Goal: Task Accomplishment & Management: Manage account settings

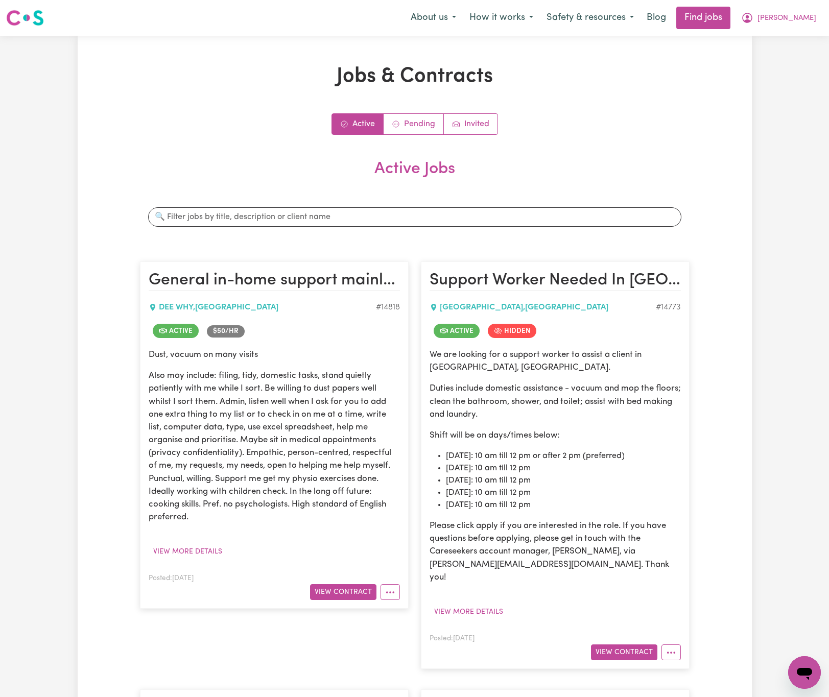
click at [800, 16] on span "[PERSON_NAME]" at bounding box center [786, 18] width 59 height 11
click at [797, 69] on link "Logout" at bounding box center [782, 77] width 81 height 19
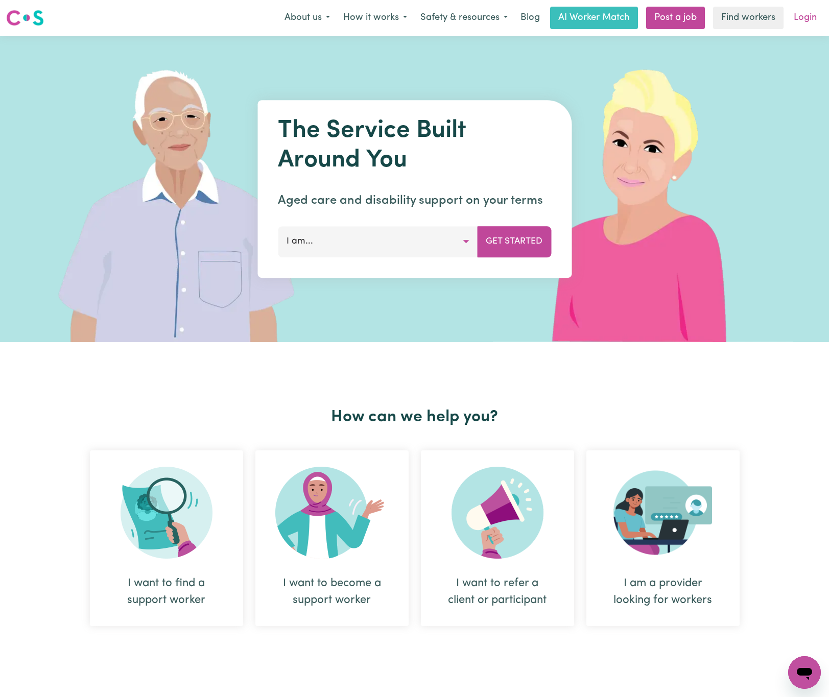
click at [800, 25] on link "Login" at bounding box center [805, 18] width 35 height 22
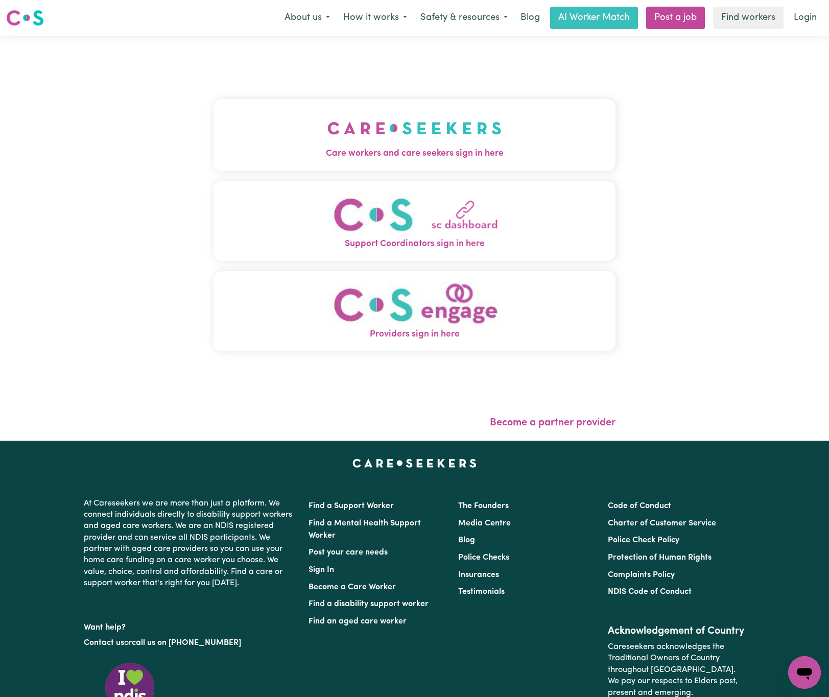
drag, startPoint x: 306, startPoint y: 138, endPoint x: 310, endPoint y: 149, distance: 11.2
click at [327, 138] on img "Care workers and care seekers sign in here" at bounding box center [414, 128] width 174 height 38
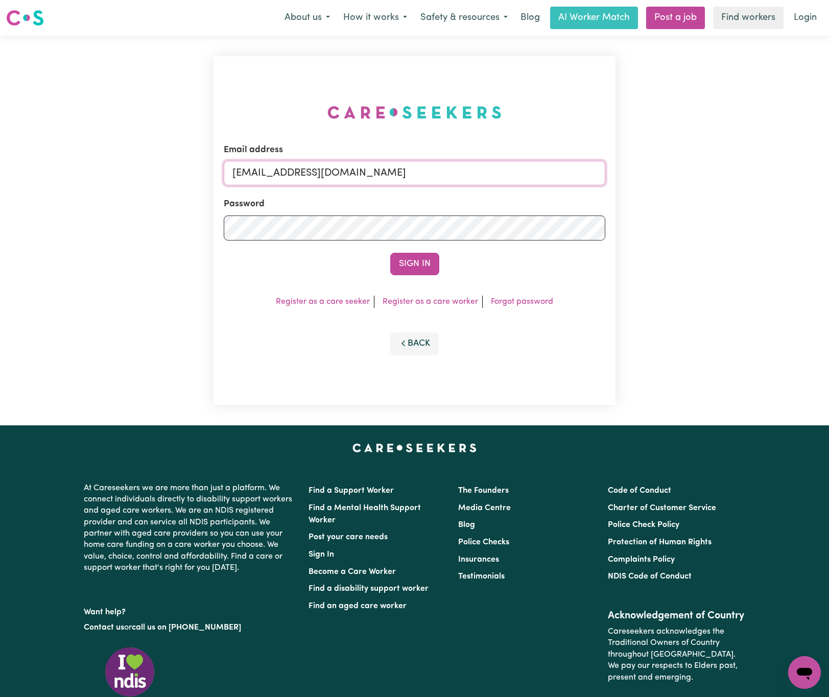
drag, startPoint x: 293, startPoint y: 167, endPoint x: 593, endPoint y: 179, distance: 300.6
click at [593, 178] on input "[EMAIL_ADDRESS][DOMAIN_NAME]" at bounding box center [415, 173] width 382 height 25
paste input "chelseavu"
type input "[EMAIL_ADDRESS][DOMAIN_NAME]"
click at [390, 253] on button "Sign In" at bounding box center [414, 264] width 49 height 22
